Goal: Information Seeking & Learning: Get advice/opinions

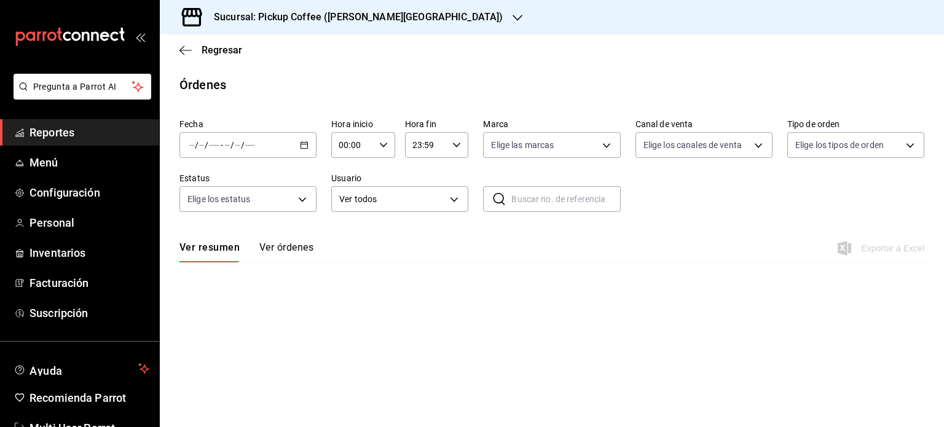
click at [42, 134] on span "Reportes" at bounding box center [90, 132] width 120 height 17
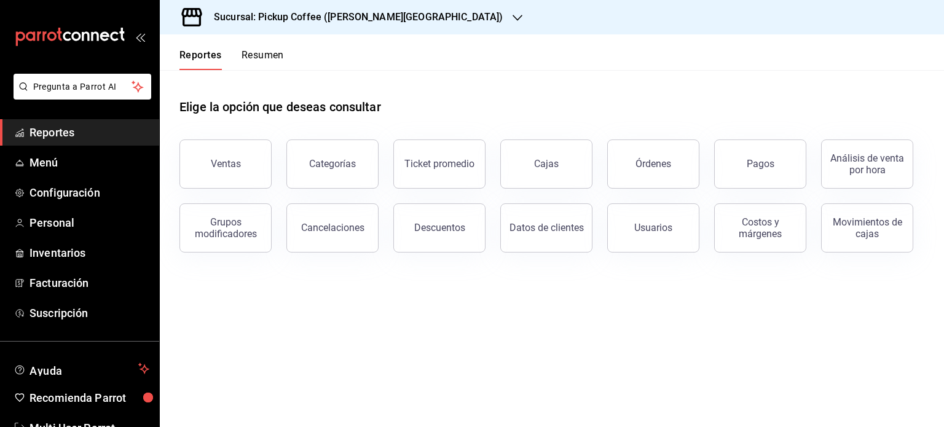
click at [266, 59] on button "Resumen" at bounding box center [263, 59] width 42 height 21
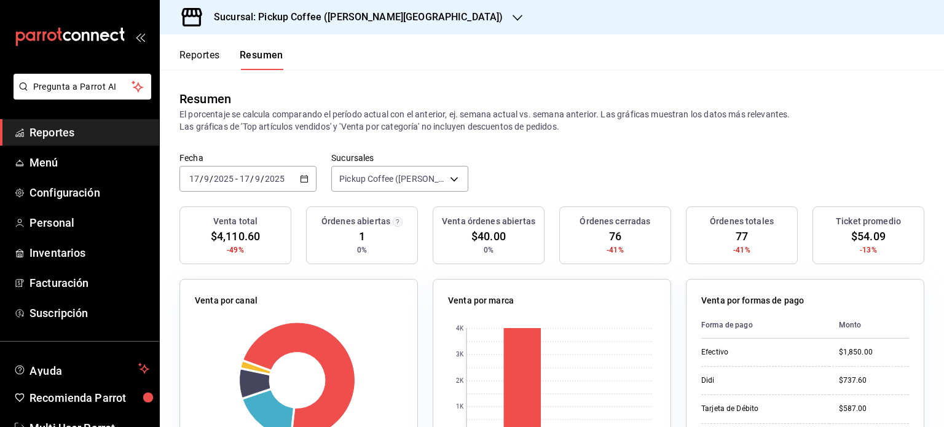
click at [305, 178] on \(Stroke\) "button" at bounding box center [304, 179] width 7 height 7
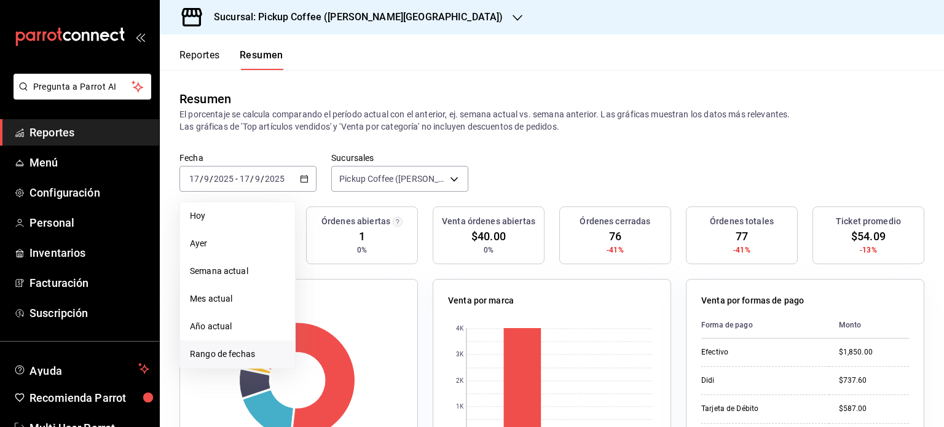
click at [251, 353] on span "Rango de fechas" at bounding box center [237, 354] width 95 height 13
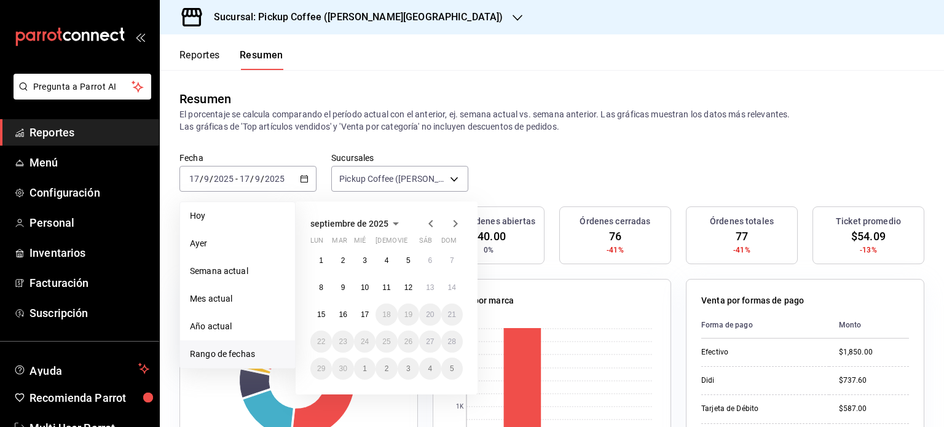
click at [430, 221] on icon "button" at bounding box center [431, 223] width 15 height 15
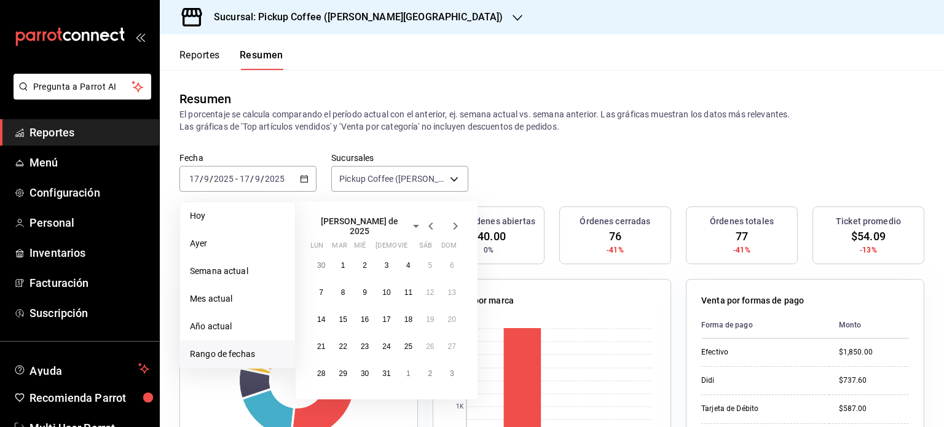
click at [430, 221] on icon "button" at bounding box center [431, 226] width 15 height 15
click at [430, 221] on icon "button" at bounding box center [431, 223] width 15 height 15
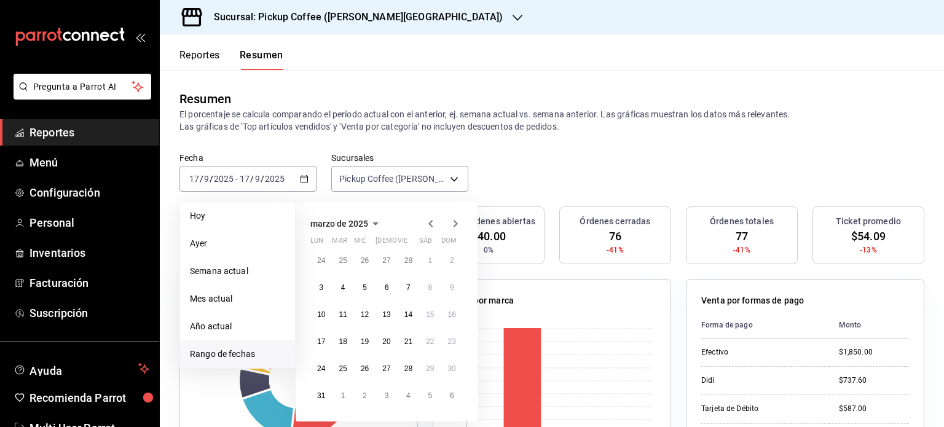
click at [433, 221] on icon "button" at bounding box center [430, 223] width 4 height 7
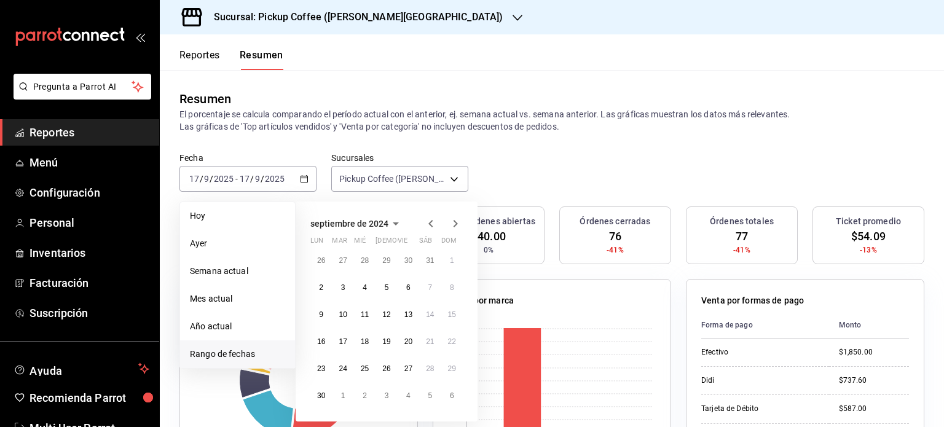
click at [433, 221] on icon "button" at bounding box center [430, 223] width 4 height 7
click at [433, 223] on icon "button" at bounding box center [430, 226] width 4 height 7
click at [433, 221] on icon "button" at bounding box center [430, 223] width 4 height 7
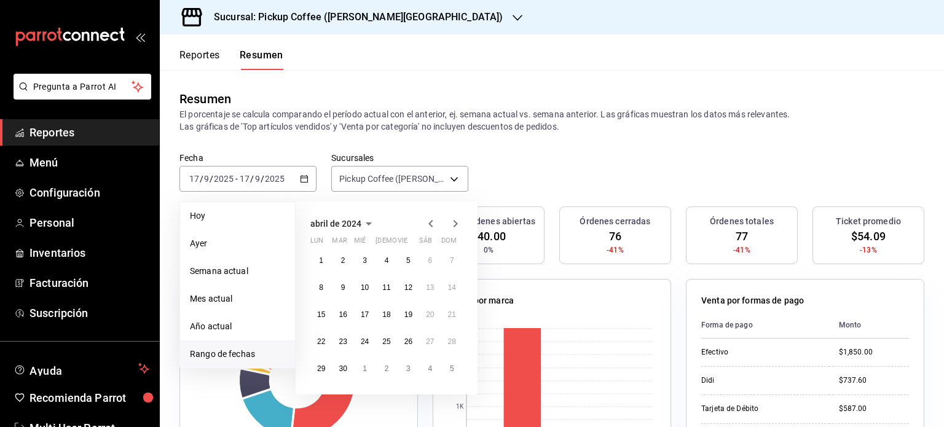
click at [433, 221] on icon "button" at bounding box center [430, 223] width 4 height 7
click at [347, 369] on button "30" at bounding box center [343, 369] width 22 height 22
click at [347, 369] on abbr "30" at bounding box center [343, 369] width 8 height 9
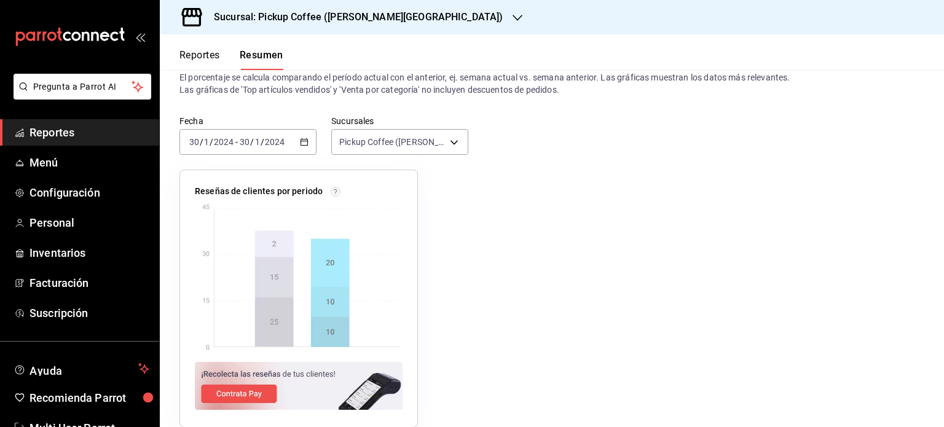
scroll to position [57, 0]
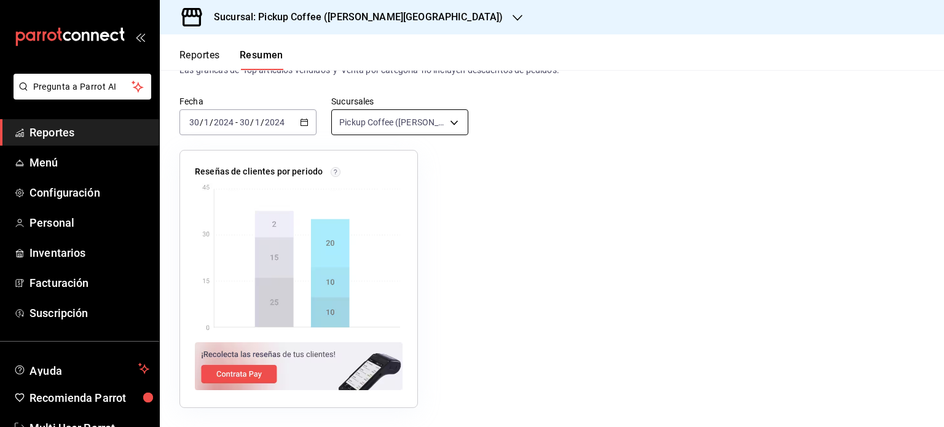
click at [452, 124] on body "Pregunta a Parrot AI Reportes Menú Configuración Personal Inventarios Facturaci…" at bounding box center [472, 213] width 944 height 427
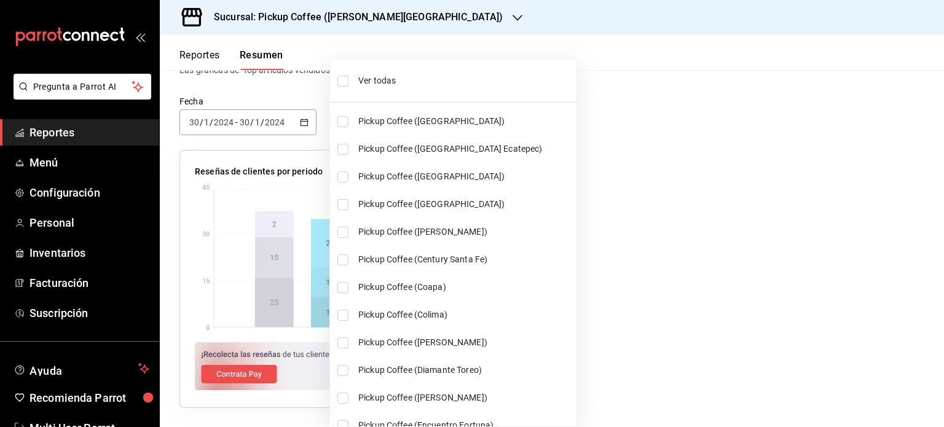
click at [364, 76] on span "Ver todas" at bounding box center [464, 80] width 213 height 13
type input "[object Object],[object Object],[object Object],[object Object],[object Object]…"
checkbox input "true"
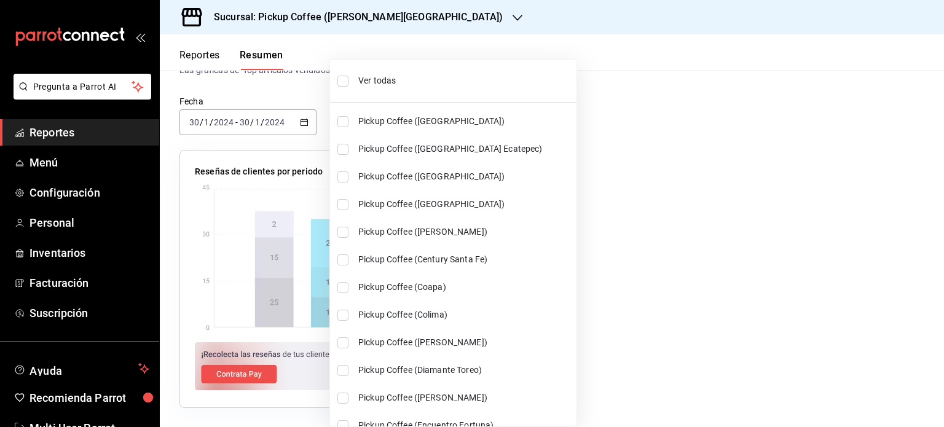
checkbox input "true"
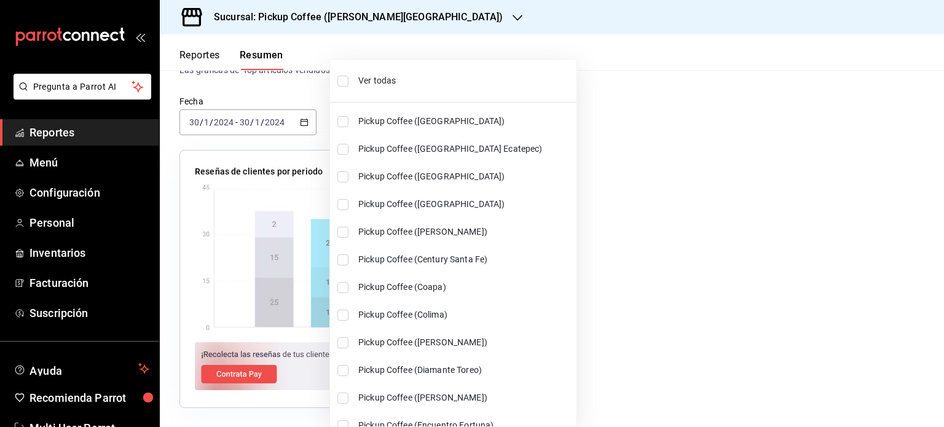
checkbox input "true"
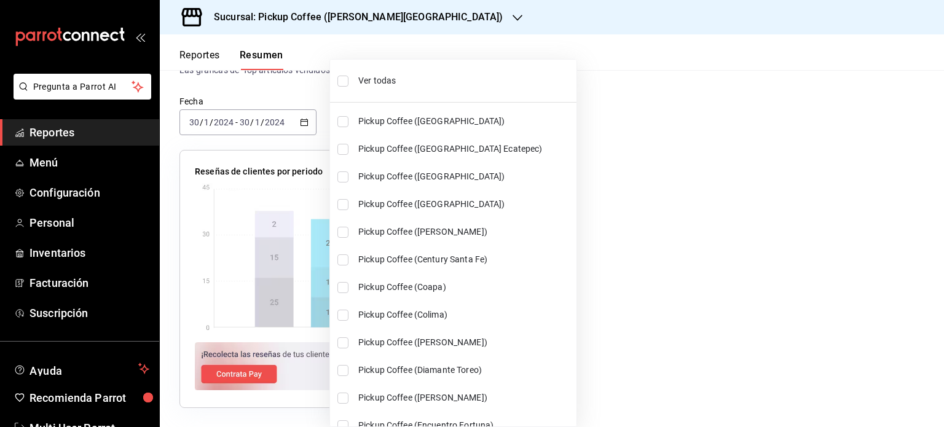
checkbox input "true"
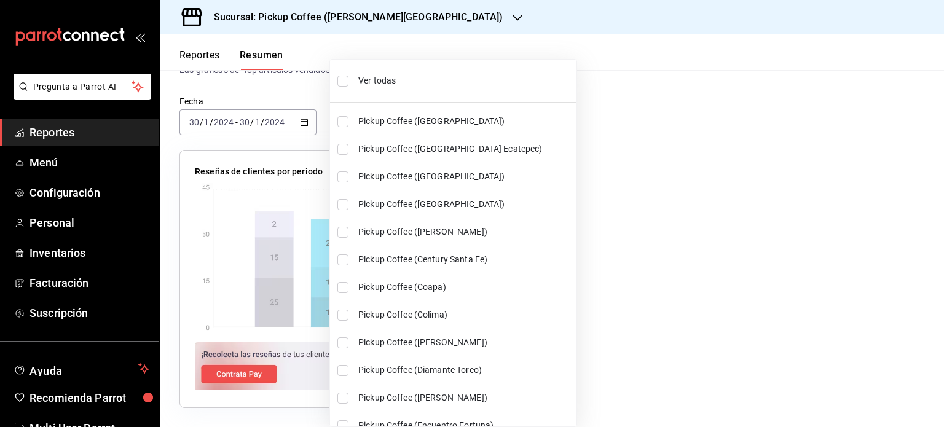
checkbox input "true"
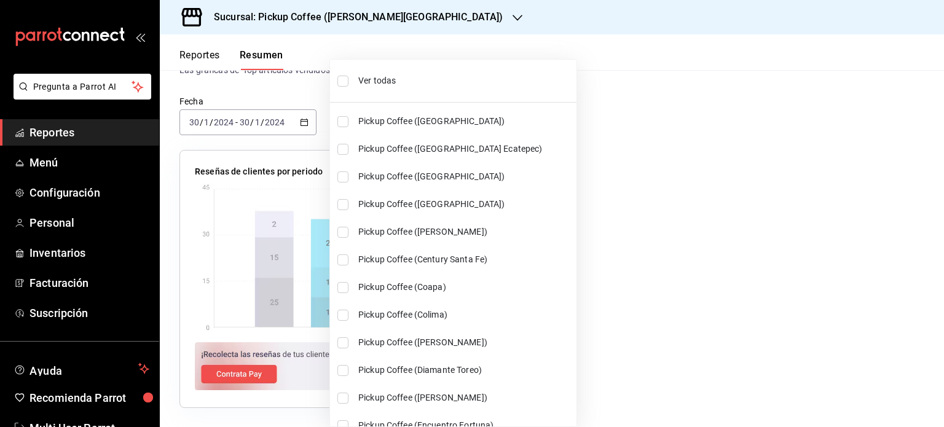
checkbox input "true"
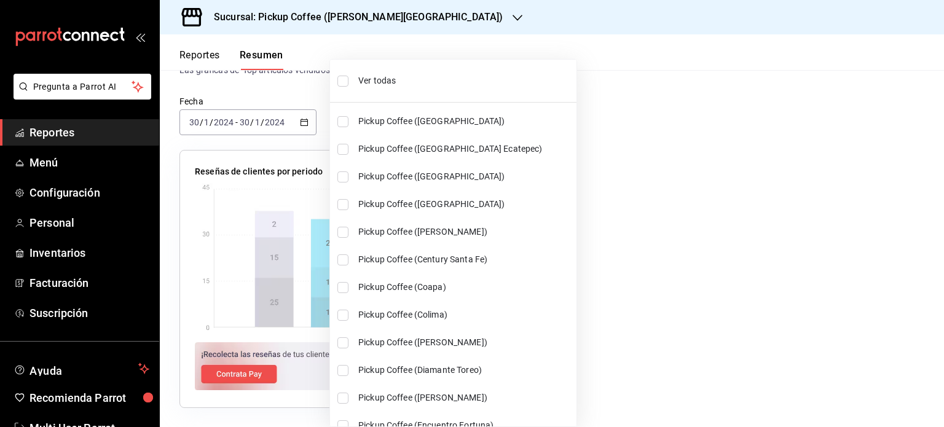
checkbox input "true"
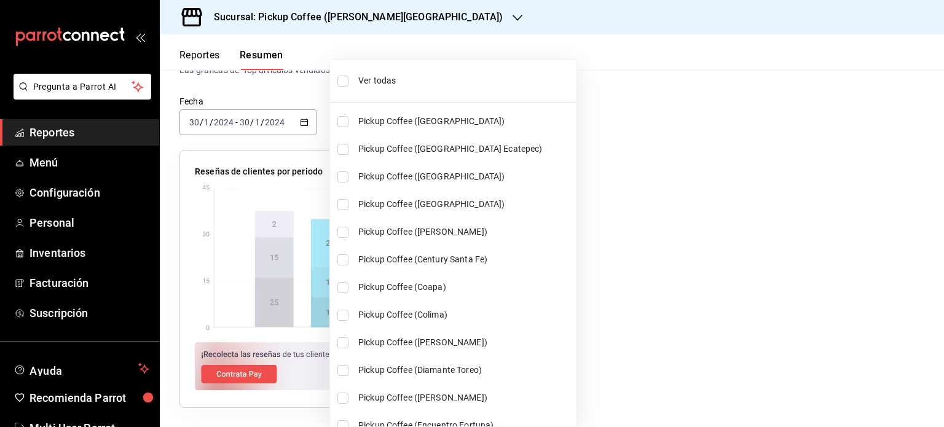
checkbox input "true"
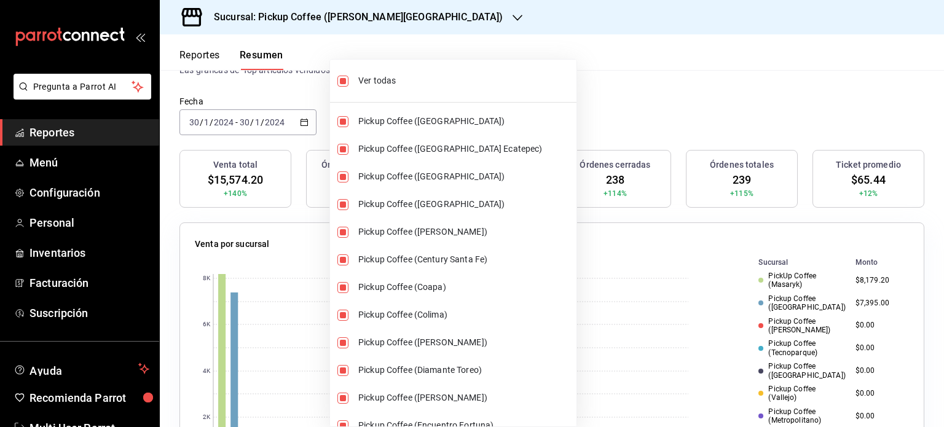
click at [593, 88] on div at bounding box center [472, 213] width 944 height 427
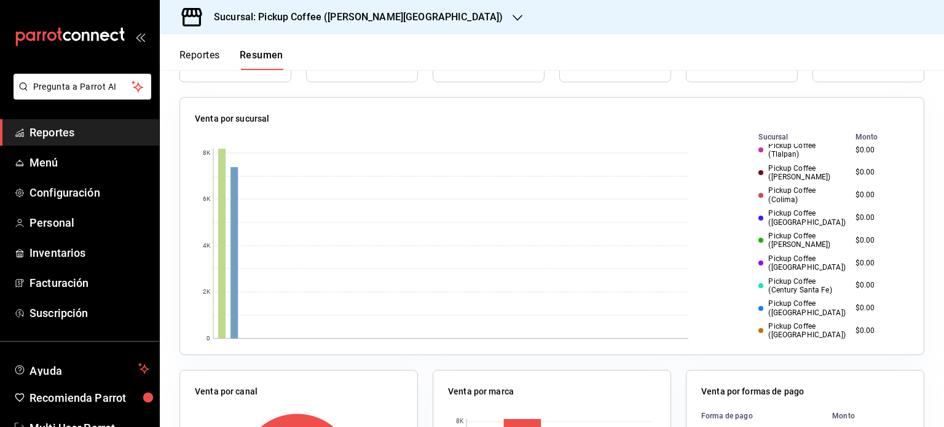
scroll to position [88, 0]
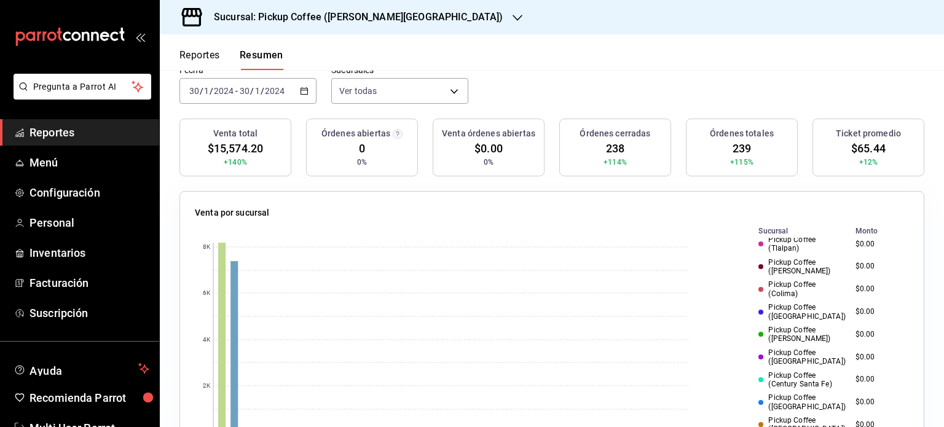
click at [66, 132] on span "Reportes" at bounding box center [90, 132] width 120 height 17
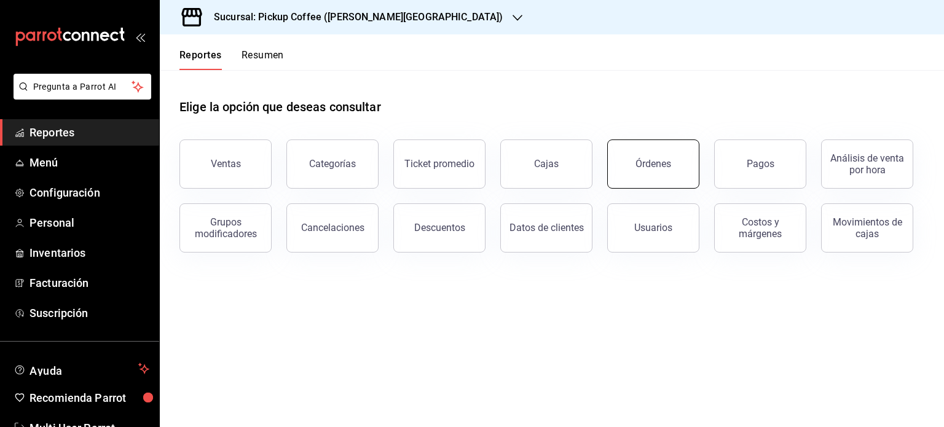
click at [632, 168] on button "Órdenes" at bounding box center [653, 164] width 92 height 49
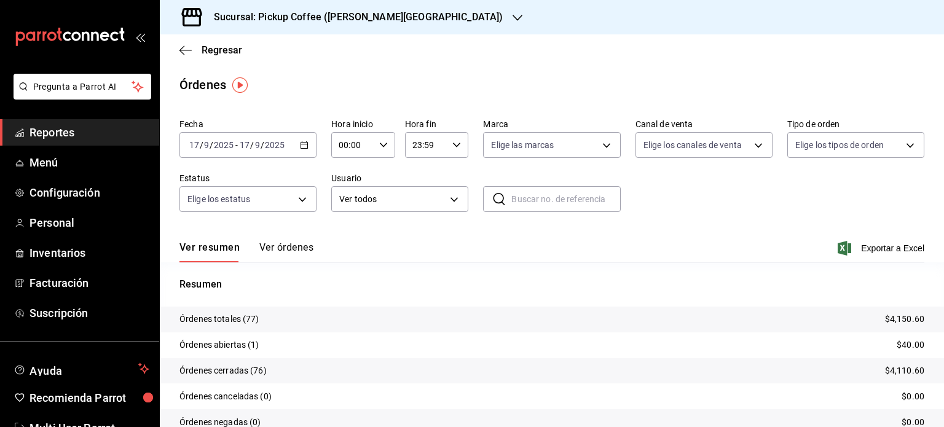
click at [305, 144] on \(Stroke\) "button" at bounding box center [304, 145] width 7 height 7
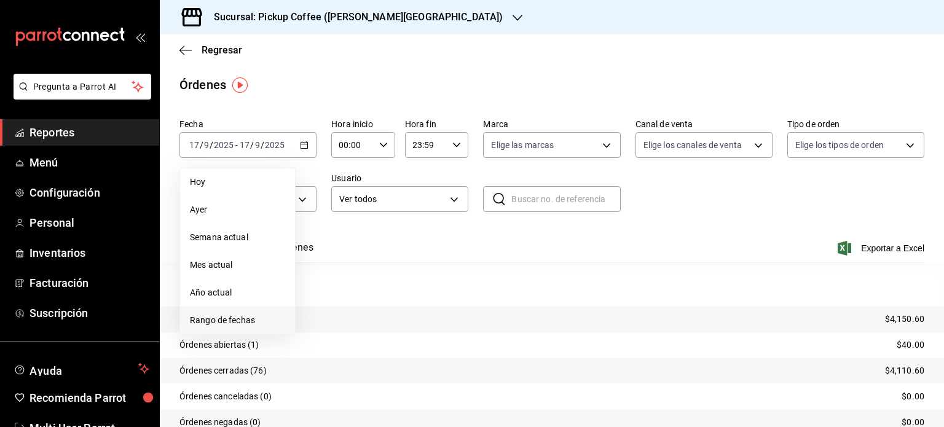
click at [248, 317] on span "Rango de fechas" at bounding box center [237, 320] width 95 height 13
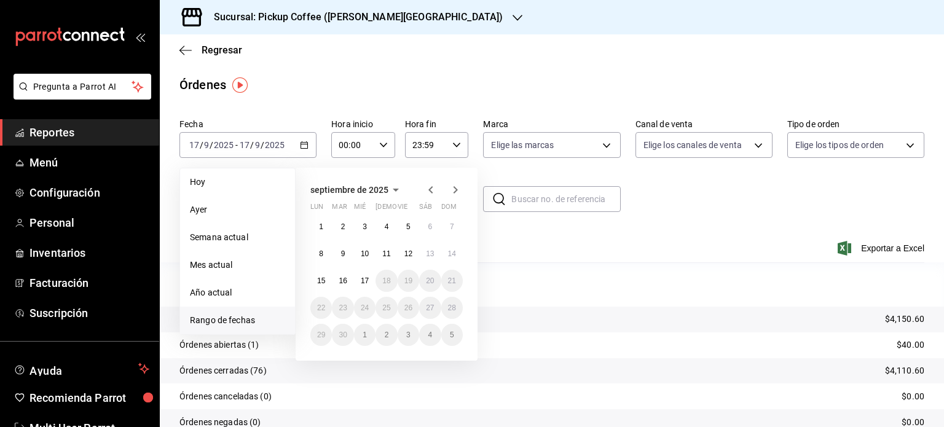
click at [430, 189] on icon "button" at bounding box center [430, 189] width 4 height 7
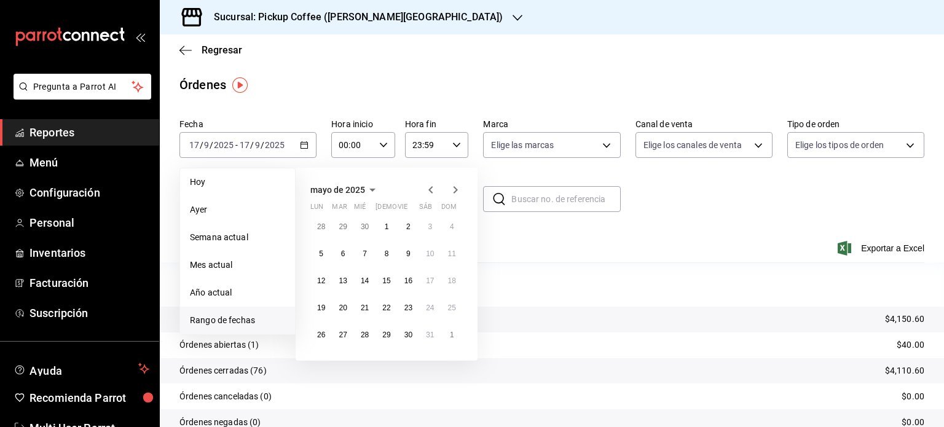
click at [430, 189] on icon "button" at bounding box center [430, 189] width 4 height 7
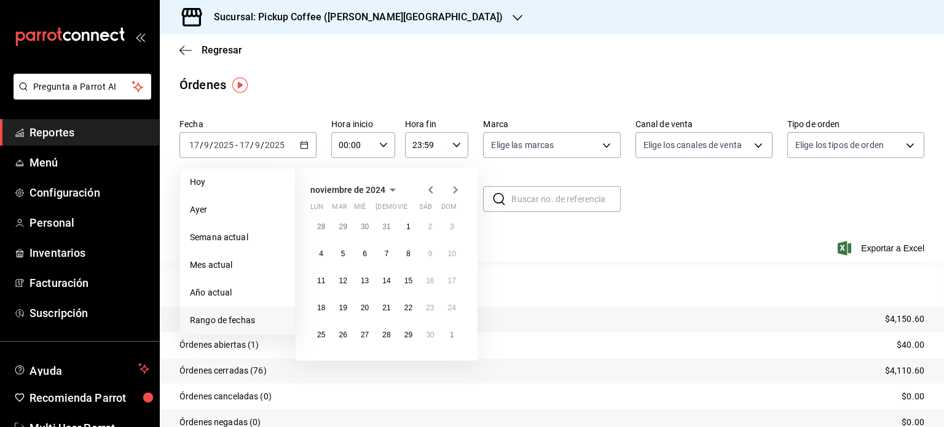
click at [430, 189] on icon "button" at bounding box center [430, 189] width 4 height 7
click at [430, 189] on icon "button" at bounding box center [430, 192] width 4 height 7
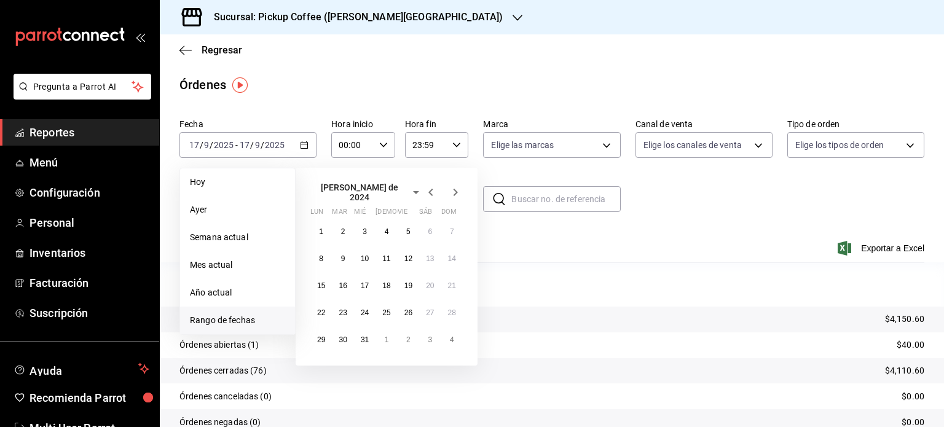
click at [430, 189] on icon "button" at bounding box center [430, 192] width 4 height 7
click at [430, 189] on icon "button" at bounding box center [430, 189] width 4 height 7
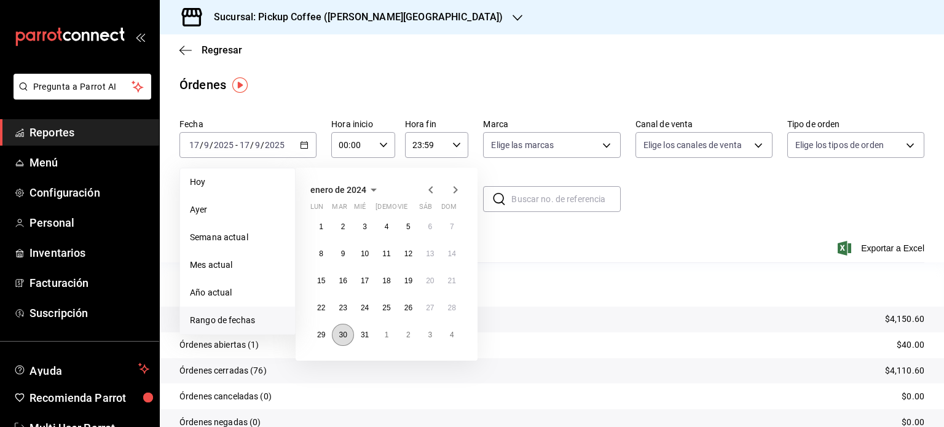
click at [343, 331] on abbr "30" at bounding box center [343, 335] width 8 height 9
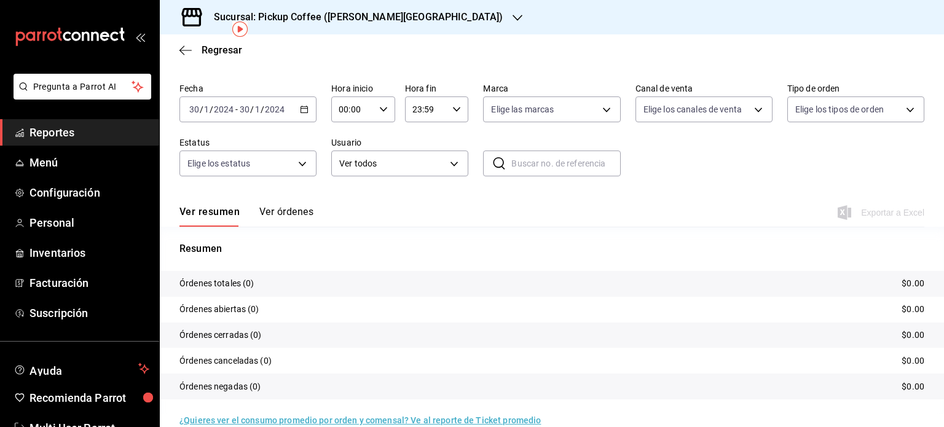
scroll to position [55, 0]
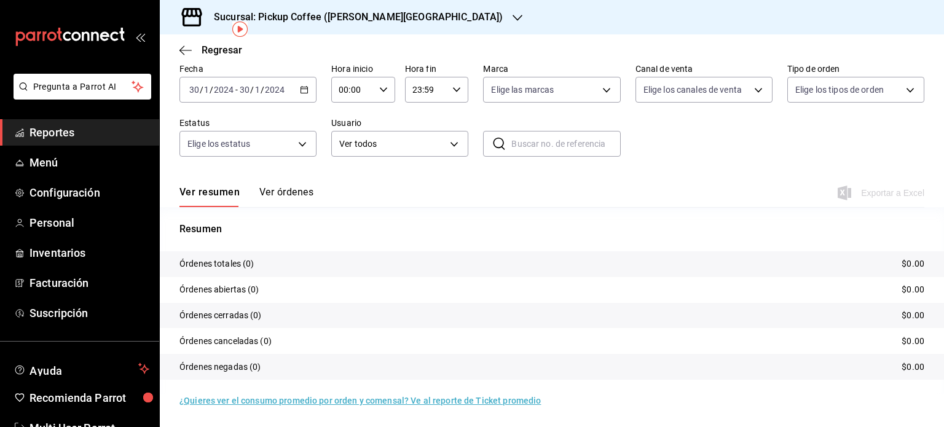
click at [291, 195] on button "Ver órdenes" at bounding box center [286, 196] width 54 height 21
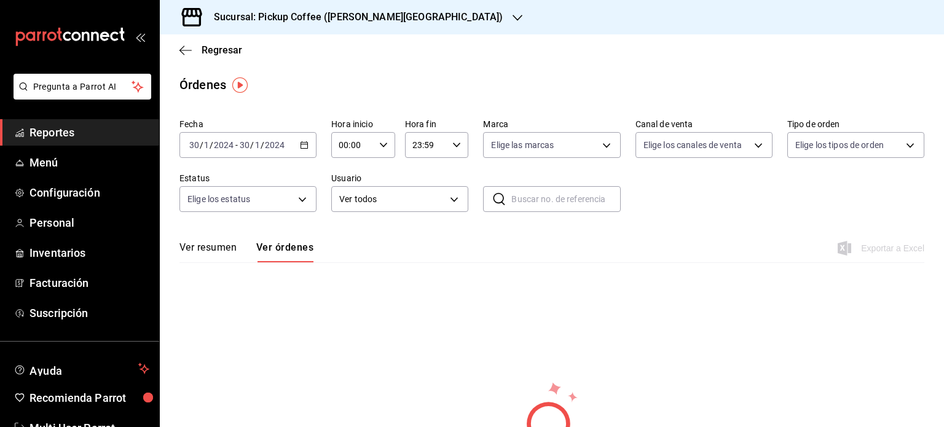
click at [513, 17] on icon "button" at bounding box center [518, 18] width 10 height 6
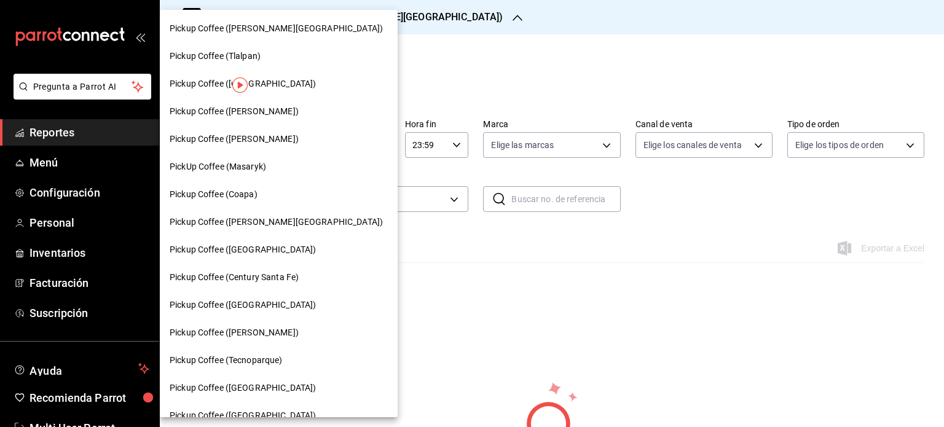
click at [263, 171] on span "PickUp Coffee (Masaryk)" at bounding box center [218, 166] width 97 height 13
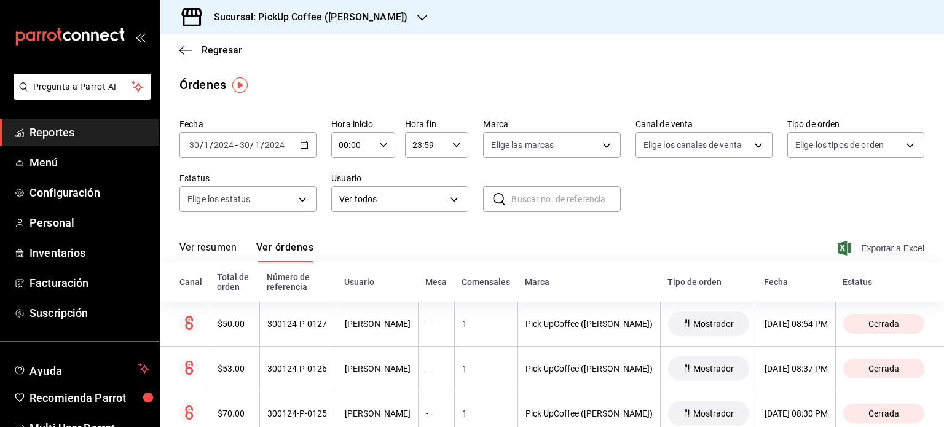
click at [883, 248] on span "Exportar a Excel" at bounding box center [882, 248] width 84 height 15
click at [417, 18] on icon "button" at bounding box center [422, 18] width 10 height 6
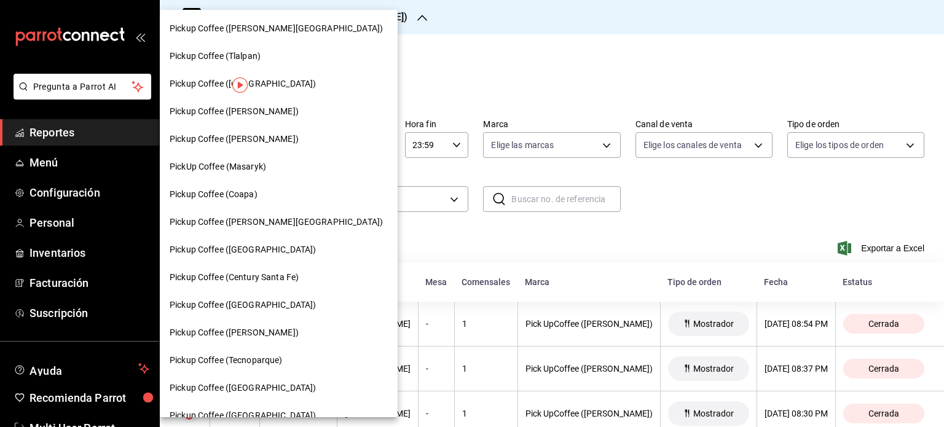
click at [242, 250] on span "Pickup Coffee ([GEOGRAPHIC_DATA])" at bounding box center [243, 249] width 146 height 13
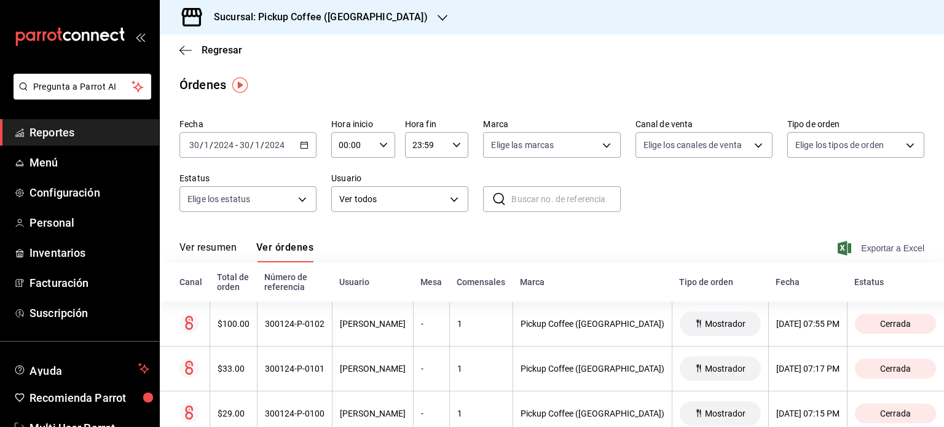
click at [870, 246] on span "Exportar a Excel" at bounding box center [882, 248] width 84 height 15
click at [73, 137] on span "Reportes" at bounding box center [90, 132] width 120 height 17
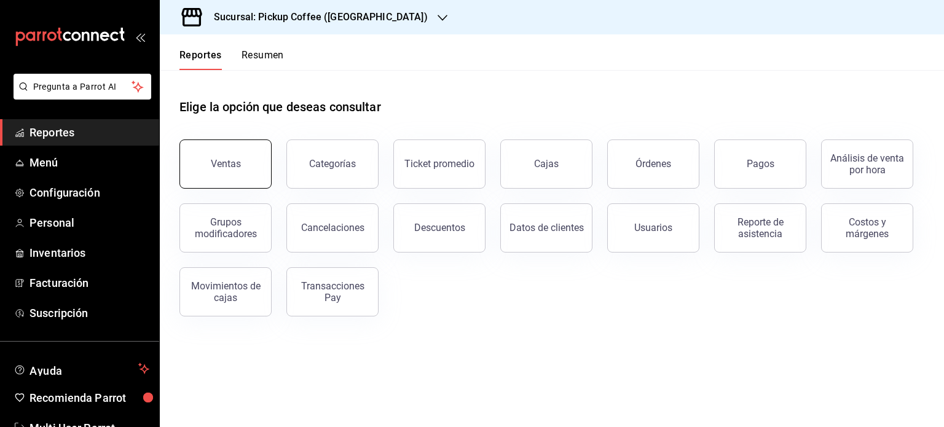
click at [226, 170] on button "Ventas" at bounding box center [225, 164] width 92 height 49
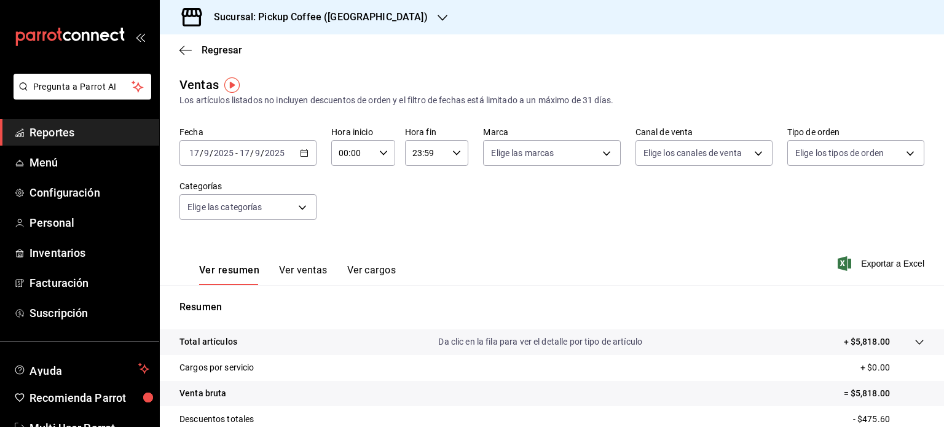
click at [307, 274] on button "Ver ventas" at bounding box center [303, 274] width 49 height 21
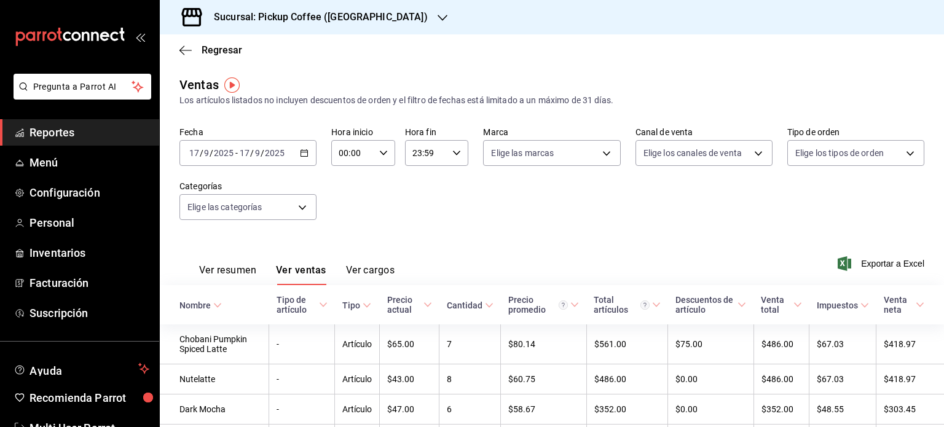
click at [304, 154] on icon "button" at bounding box center [304, 153] width 9 height 9
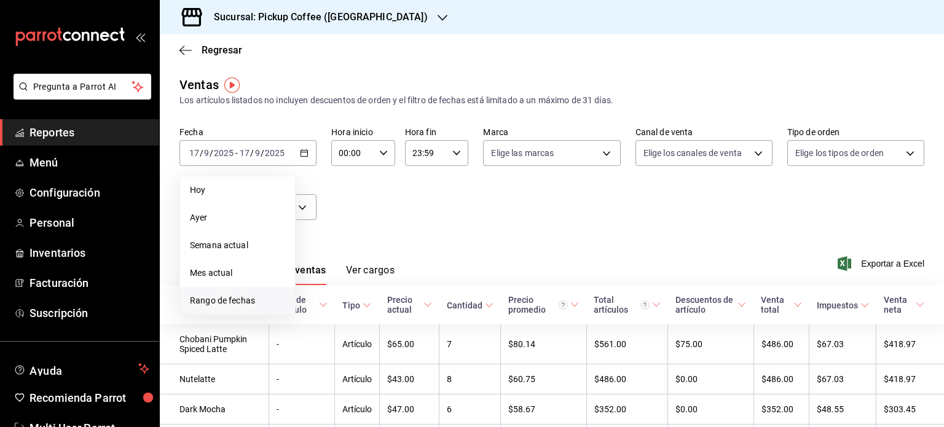
click at [234, 303] on span "Rango de fechas" at bounding box center [237, 300] width 95 height 13
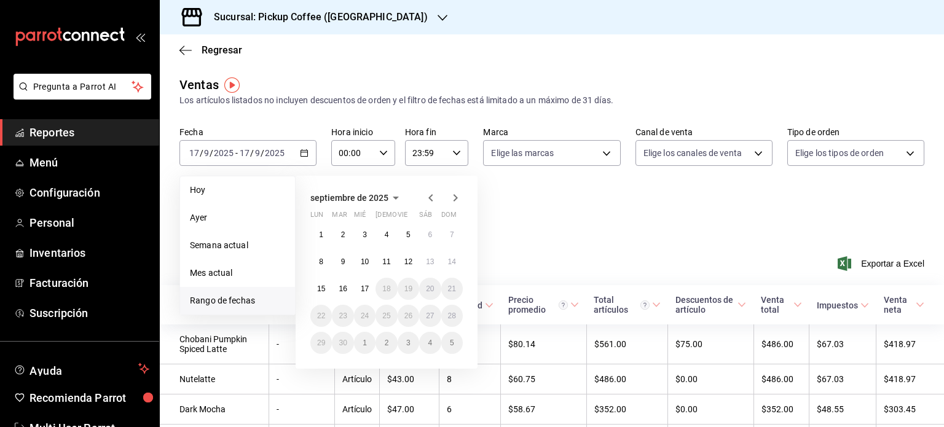
click at [428, 195] on icon "button" at bounding box center [431, 198] width 15 height 15
click at [428, 195] on icon "button" at bounding box center [431, 200] width 15 height 15
click at [428, 195] on icon "button" at bounding box center [431, 198] width 15 height 15
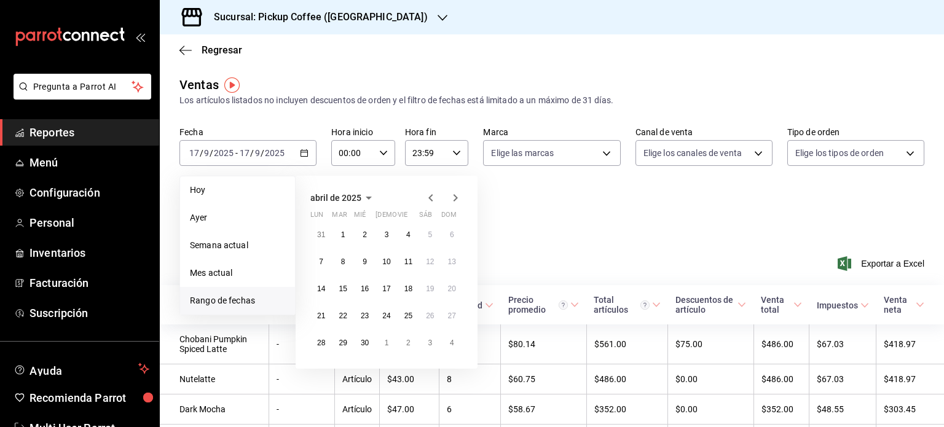
click at [428, 195] on icon "button" at bounding box center [431, 198] width 15 height 15
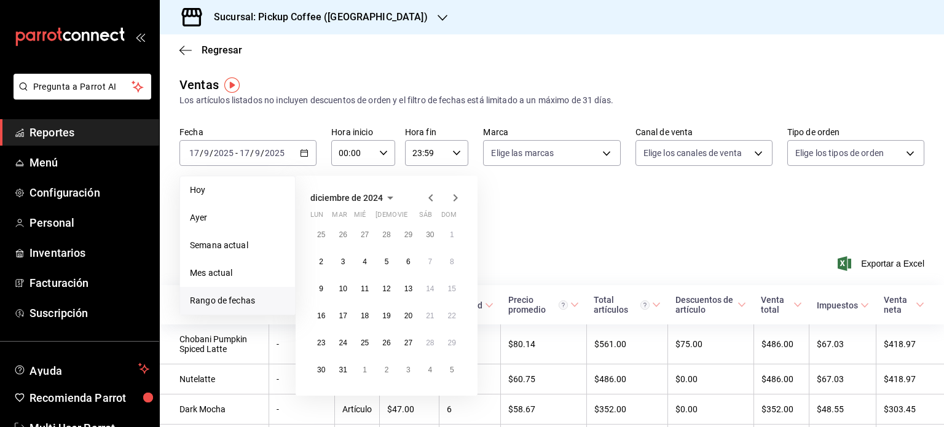
click at [428, 195] on icon "button" at bounding box center [431, 198] width 15 height 15
click at [428, 195] on icon "button" at bounding box center [431, 200] width 15 height 15
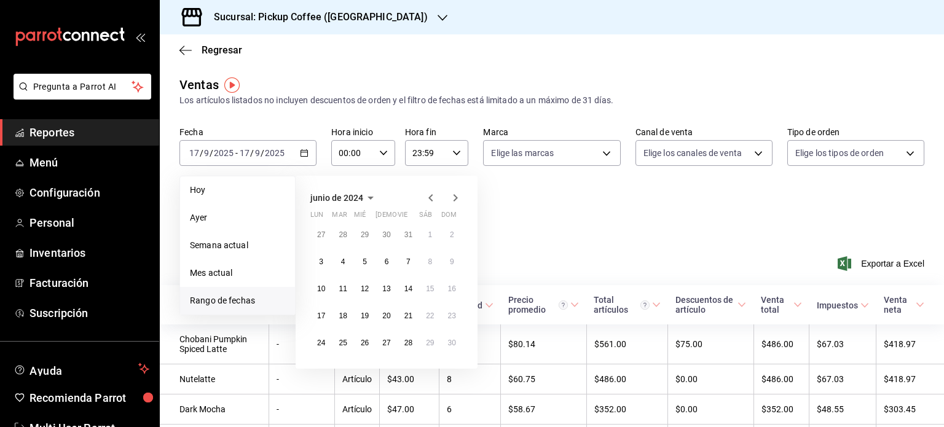
click at [428, 195] on icon "button" at bounding box center [431, 198] width 15 height 15
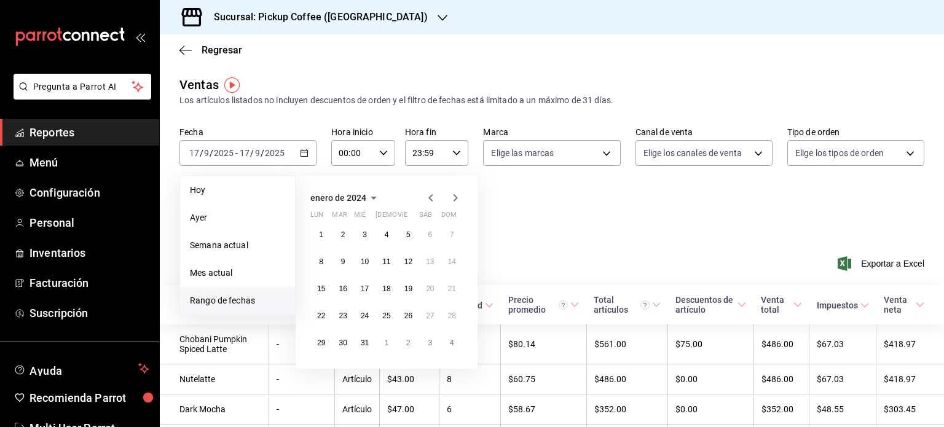
click at [428, 195] on icon "button" at bounding box center [431, 198] width 15 height 15
click at [452, 197] on icon "button" at bounding box center [455, 198] width 15 height 15
click at [341, 343] on abbr "30" at bounding box center [343, 343] width 8 height 9
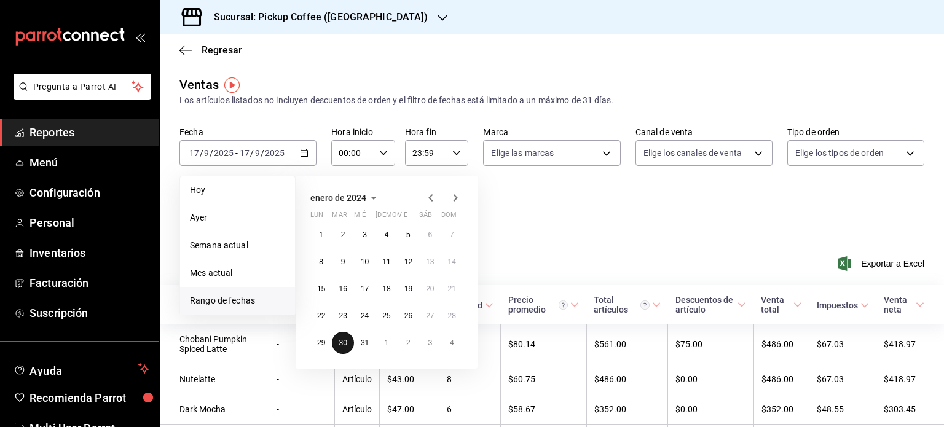
click at [341, 343] on abbr "30" at bounding box center [343, 343] width 8 height 9
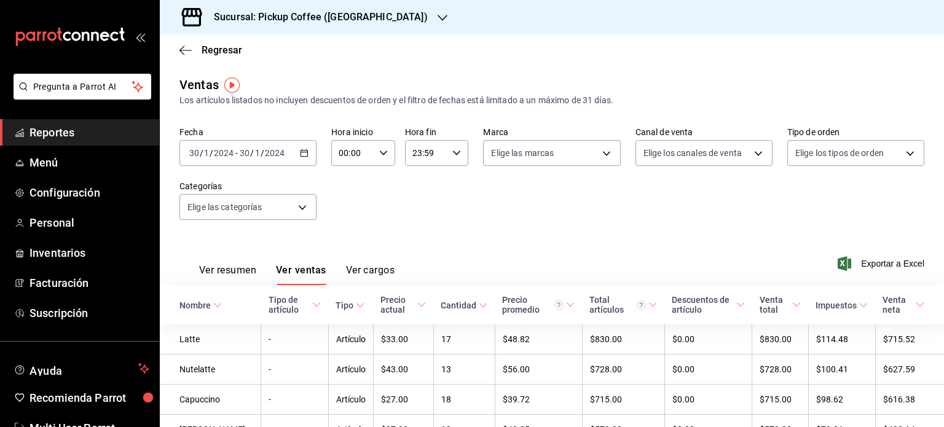
click at [226, 273] on button "Ver resumen" at bounding box center [227, 274] width 57 height 21
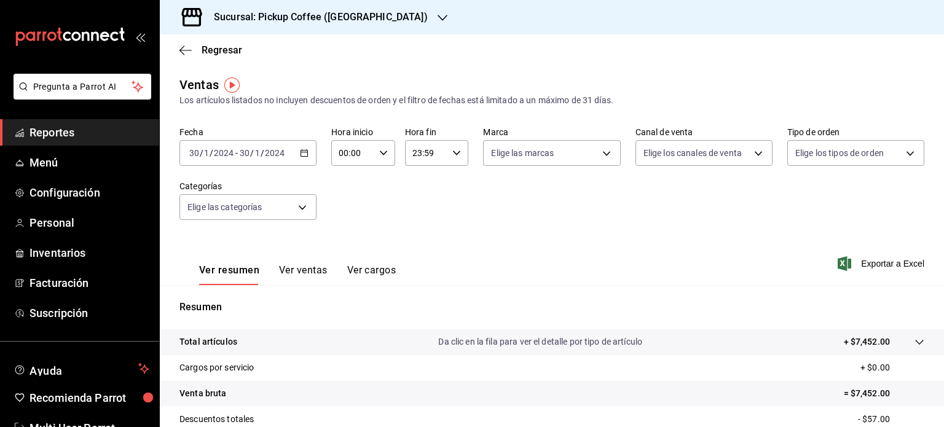
click at [288, 272] on button "Ver ventas" at bounding box center [303, 274] width 49 height 21
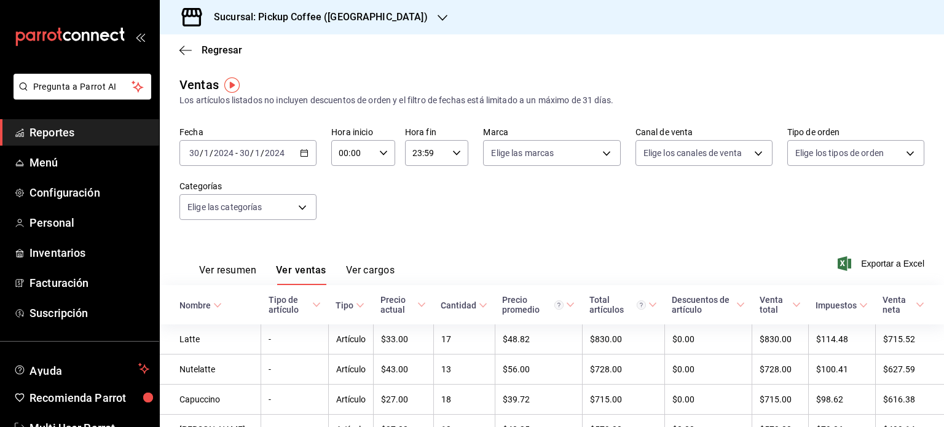
click at [354, 268] on button "Ver cargos" at bounding box center [370, 274] width 49 height 21
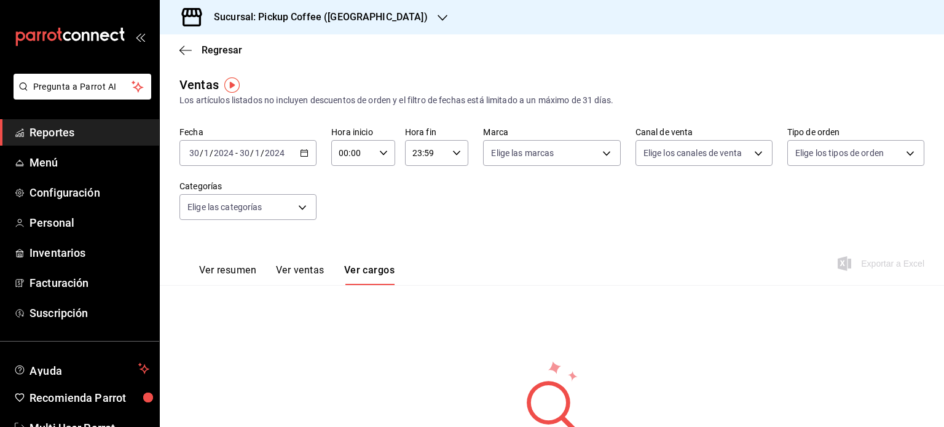
click at [291, 275] on button "Ver ventas" at bounding box center [300, 274] width 49 height 21
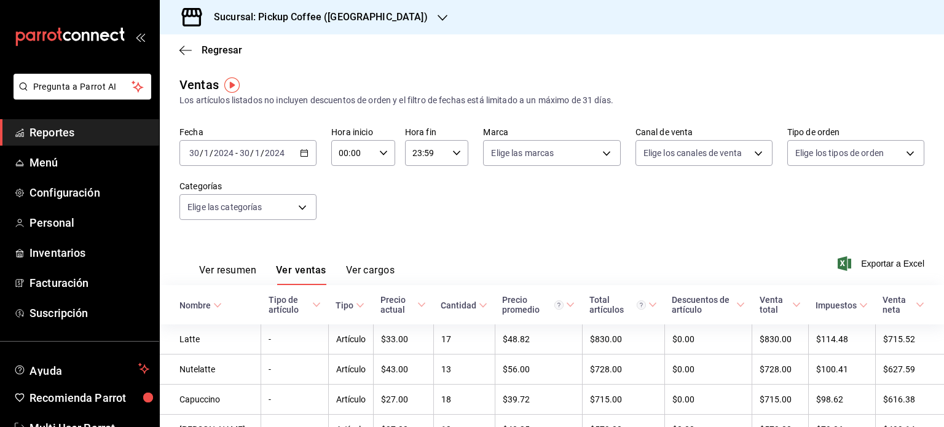
click at [865, 263] on span "Exportar a Excel" at bounding box center [882, 263] width 84 height 15
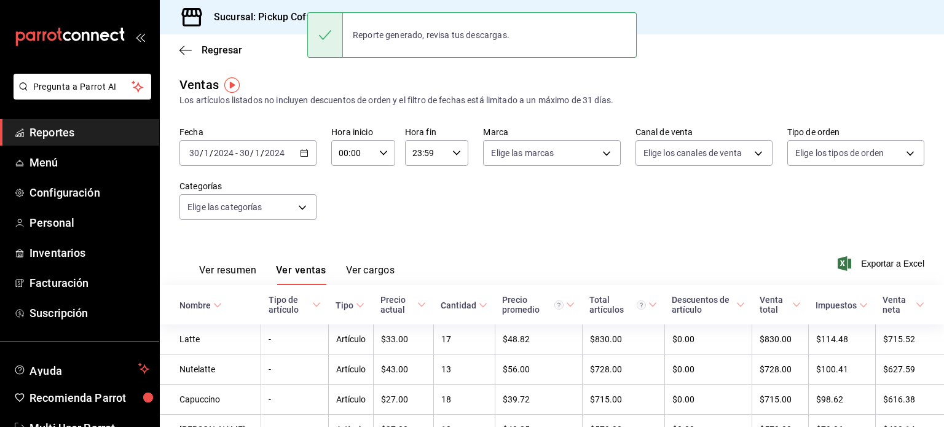
click at [740, 76] on div "Ventas Los artículos listados no incluyen descuentos de orden y el filtro de fe…" at bounding box center [551, 91] width 745 height 31
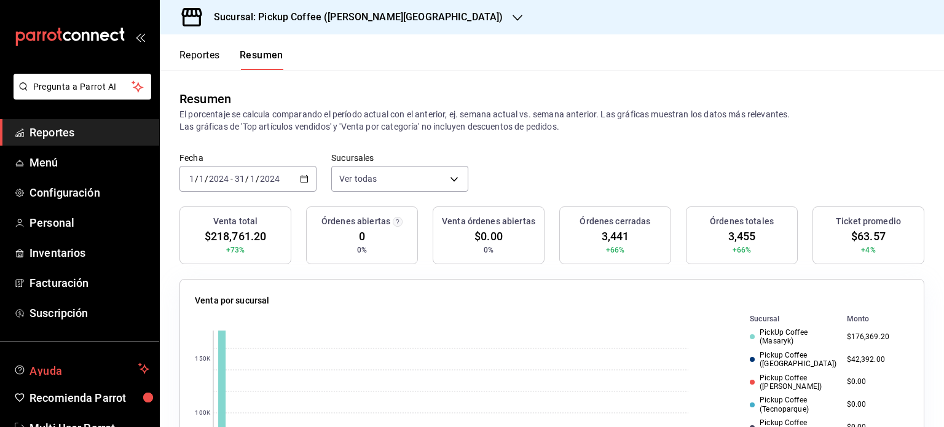
scroll to position [36, 0]
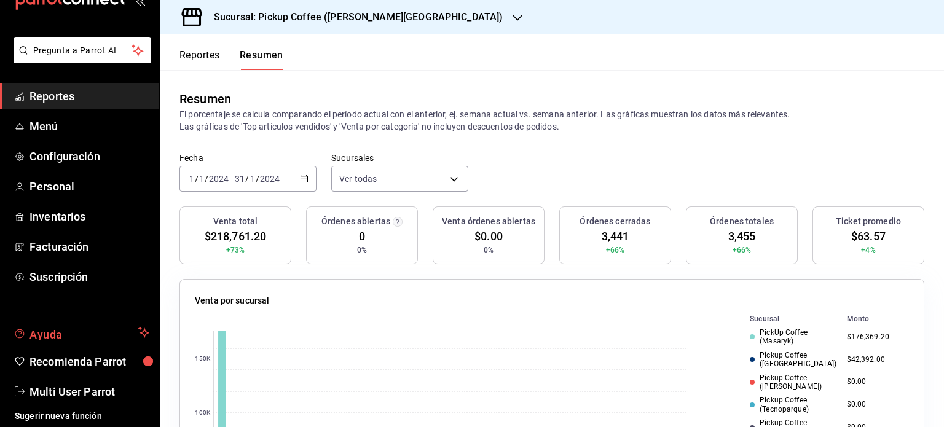
click at [39, 334] on span "Ayuda" at bounding box center [82, 332] width 104 height 15
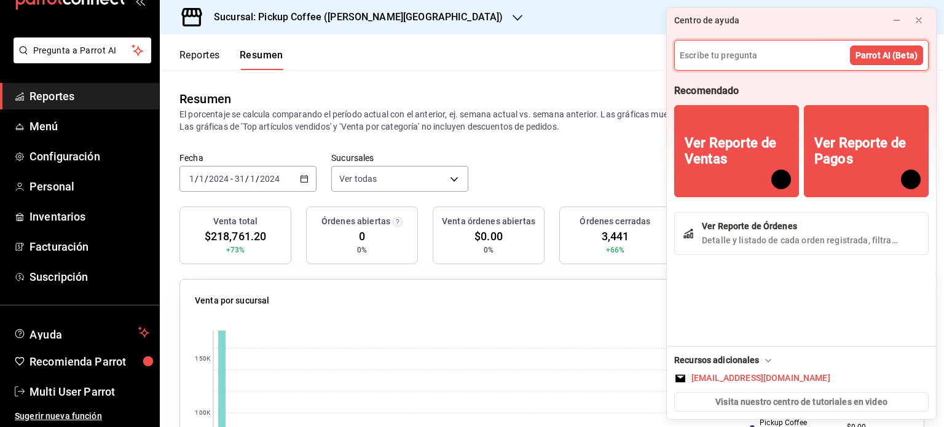
click at [731, 54] on input at bounding box center [801, 56] width 253 height 30
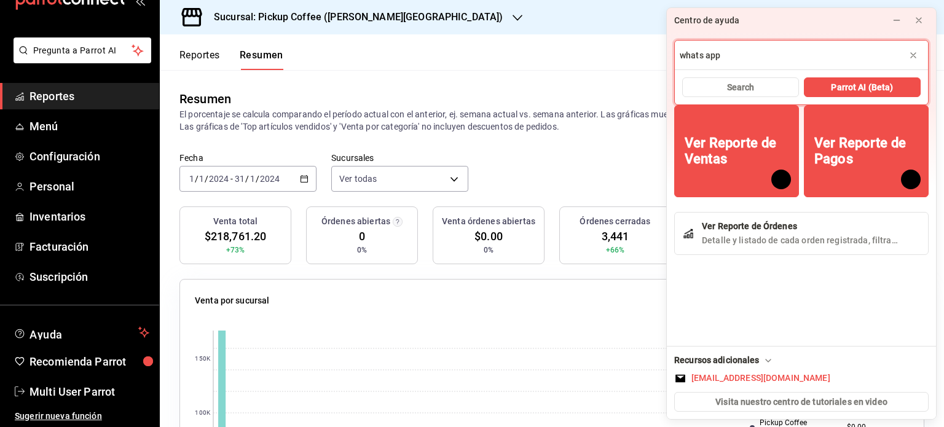
type input "whats app"
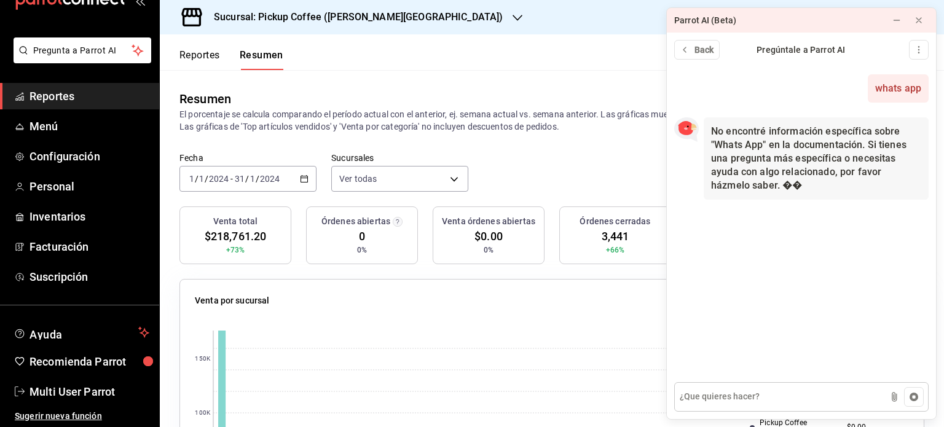
click at [713, 395] on textarea at bounding box center [801, 397] width 254 height 30
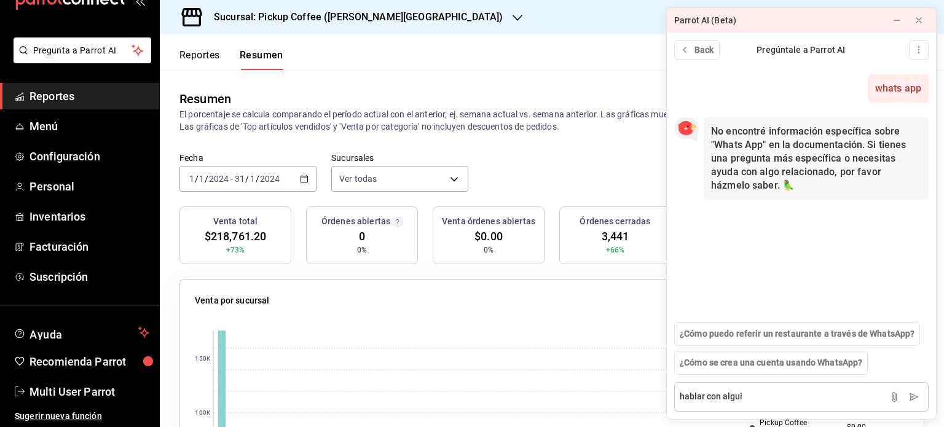
type textarea "hablar con [PERSON_NAME]"
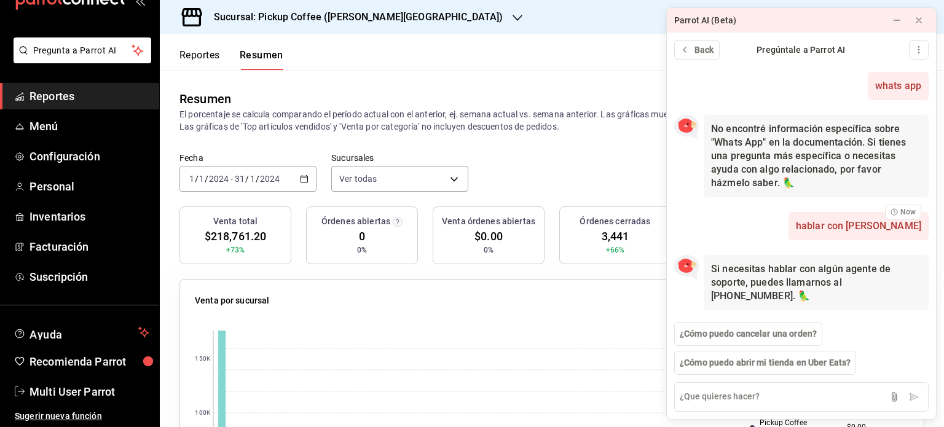
scroll to position [1, 0]
